Goal: Task Accomplishment & Management: Manage account settings

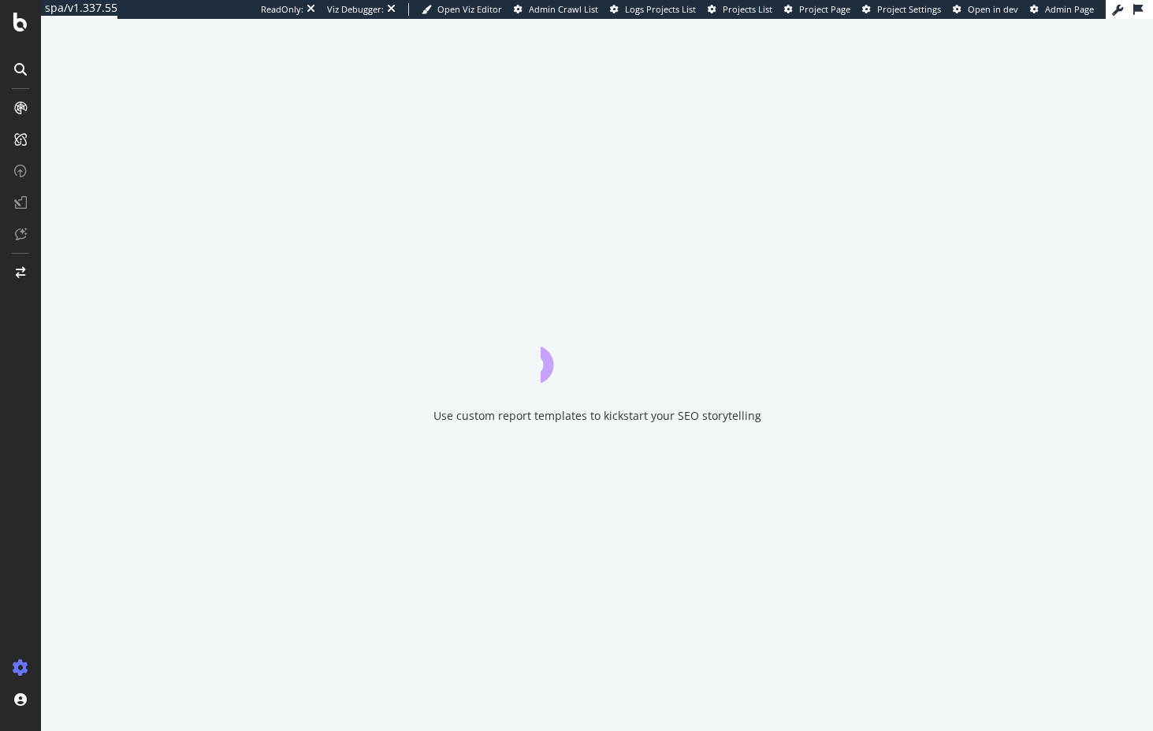
click at [18, 663] on icon at bounding box center [21, 668] width 16 height 16
click at [578, 12] on span "Admin Crawl List" at bounding box center [563, 9] width 69 height 12
click at [577, 6] on span "Admin Crawl List" at bounding box center [563, 9] width 69 height 12
